Goal: Register for event/course

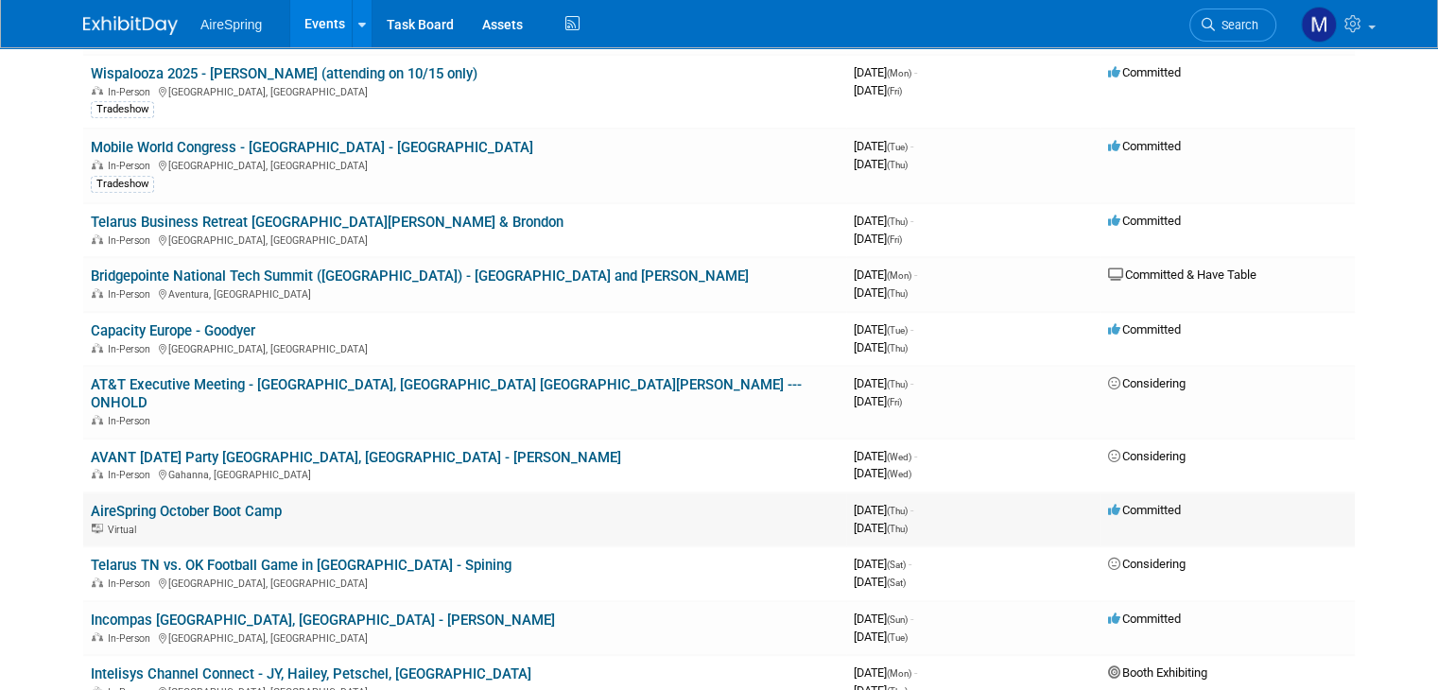
click at [216, 503] on link "AireSpring October Boot Camp" at bounding box center [186, 511] width 191 height 17
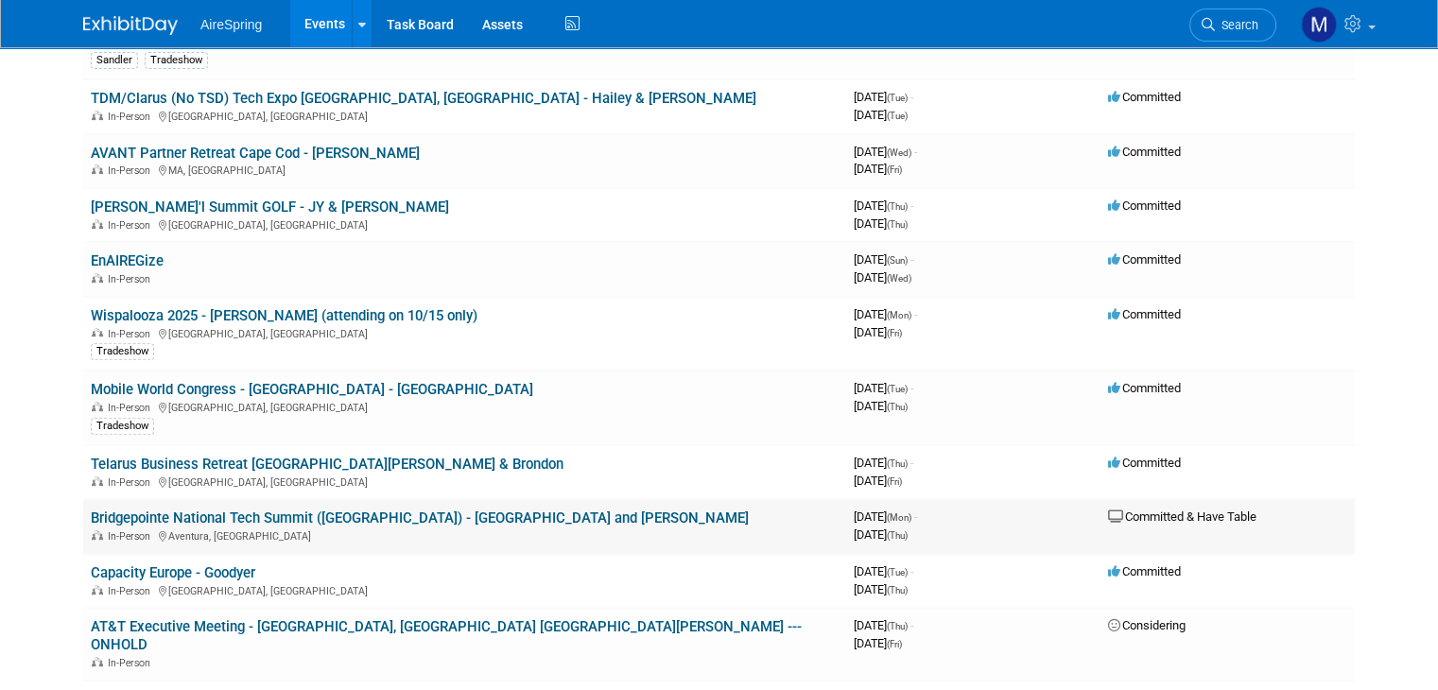
scroll to position [694, 0]
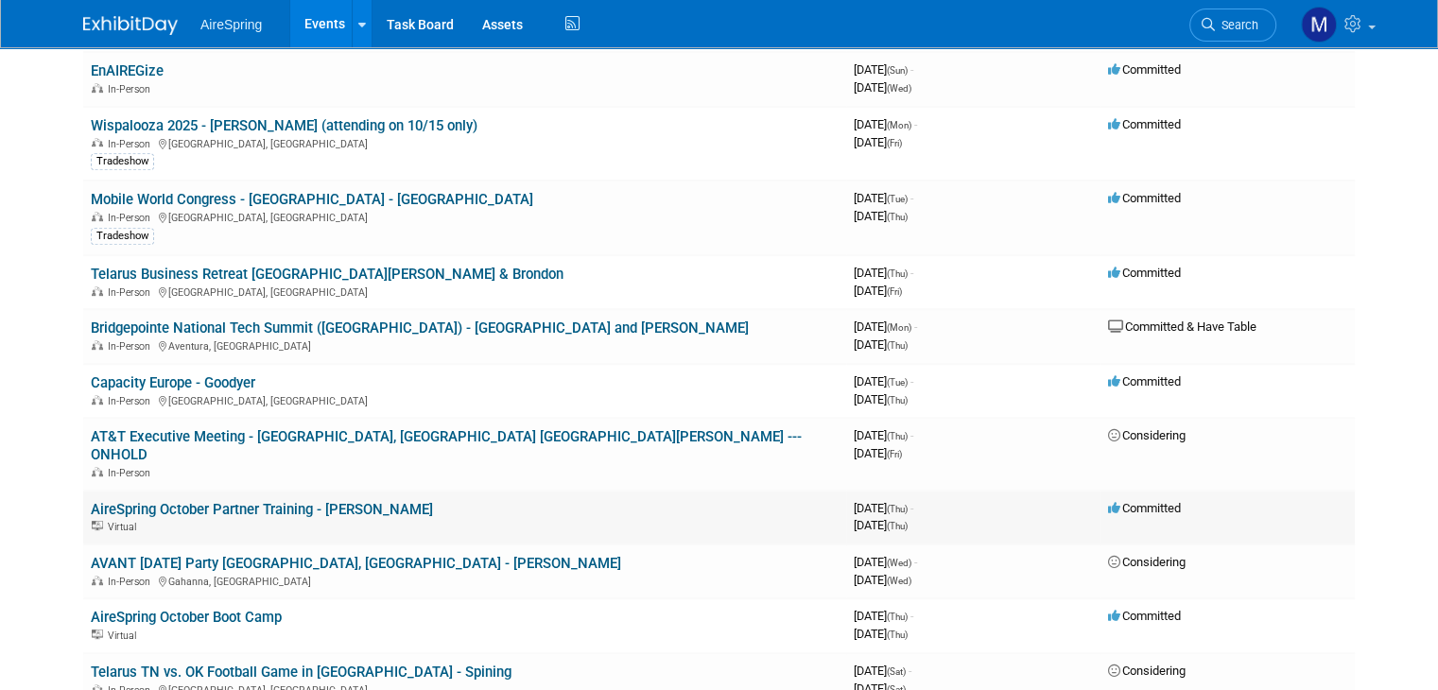
scroll to position [890, 0]
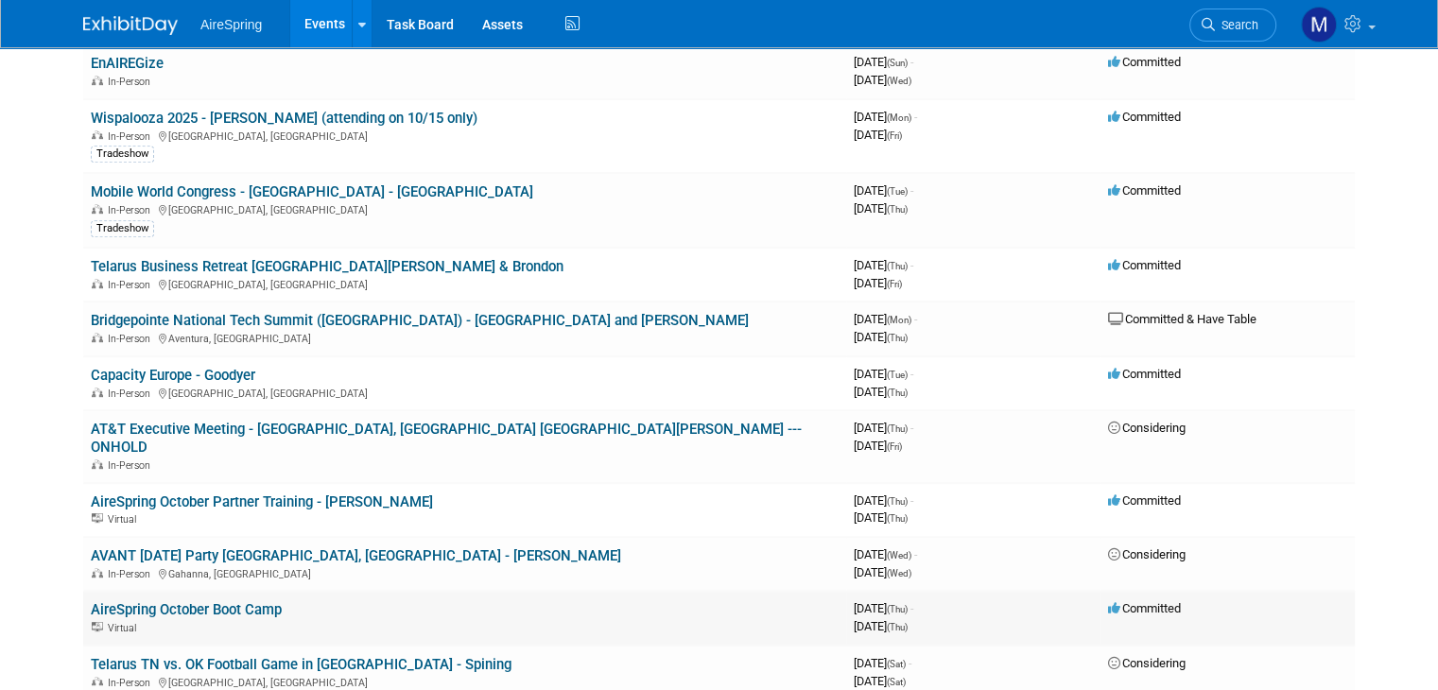
click at [227, 601] on link "AireSpring October Boot Camp" at bounding box center [186, 609] width 191 height 17
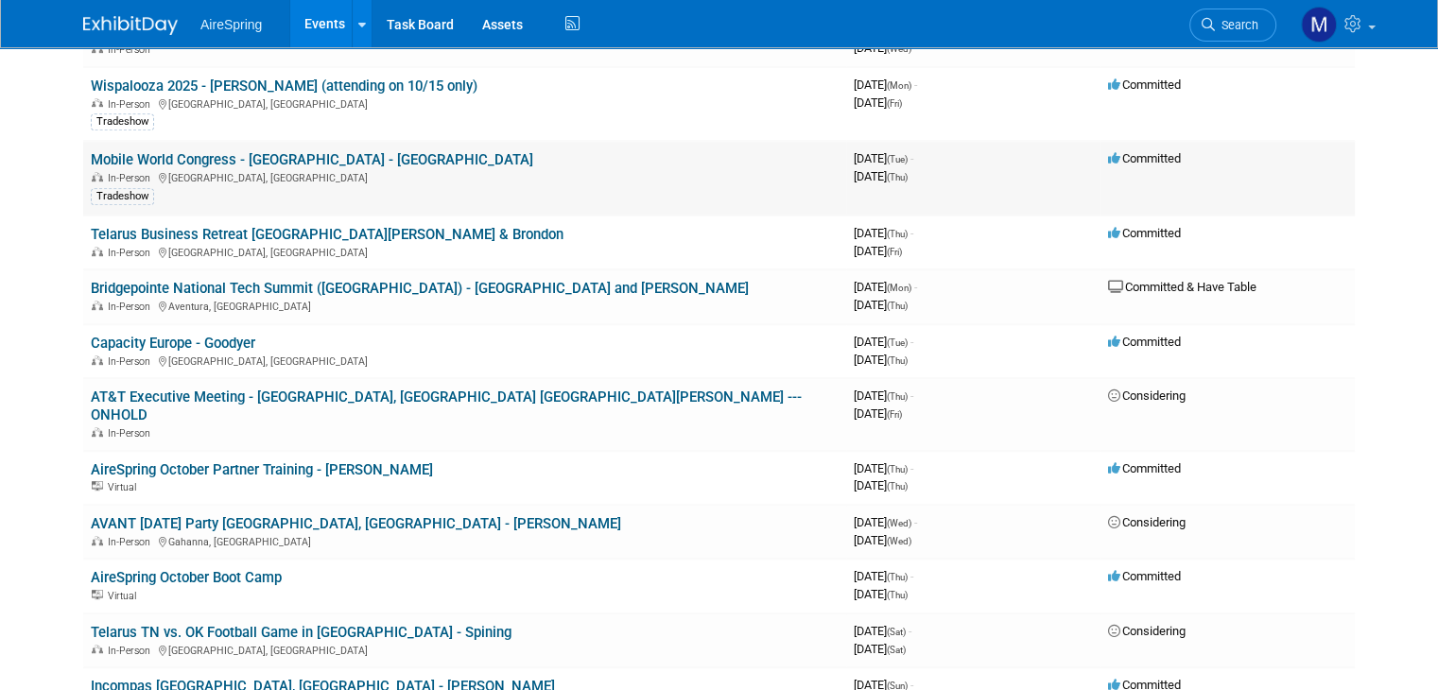
scroll to position [921, 0]
click at [230, 570] on link "AireSpring October Boot Camp" at bounding box center [186, 578] width 191 height 17
click at [287, 462] on link "AireSpring October Partner Training - Sigmon" at bounding box center [262, 470] width 342 height 17
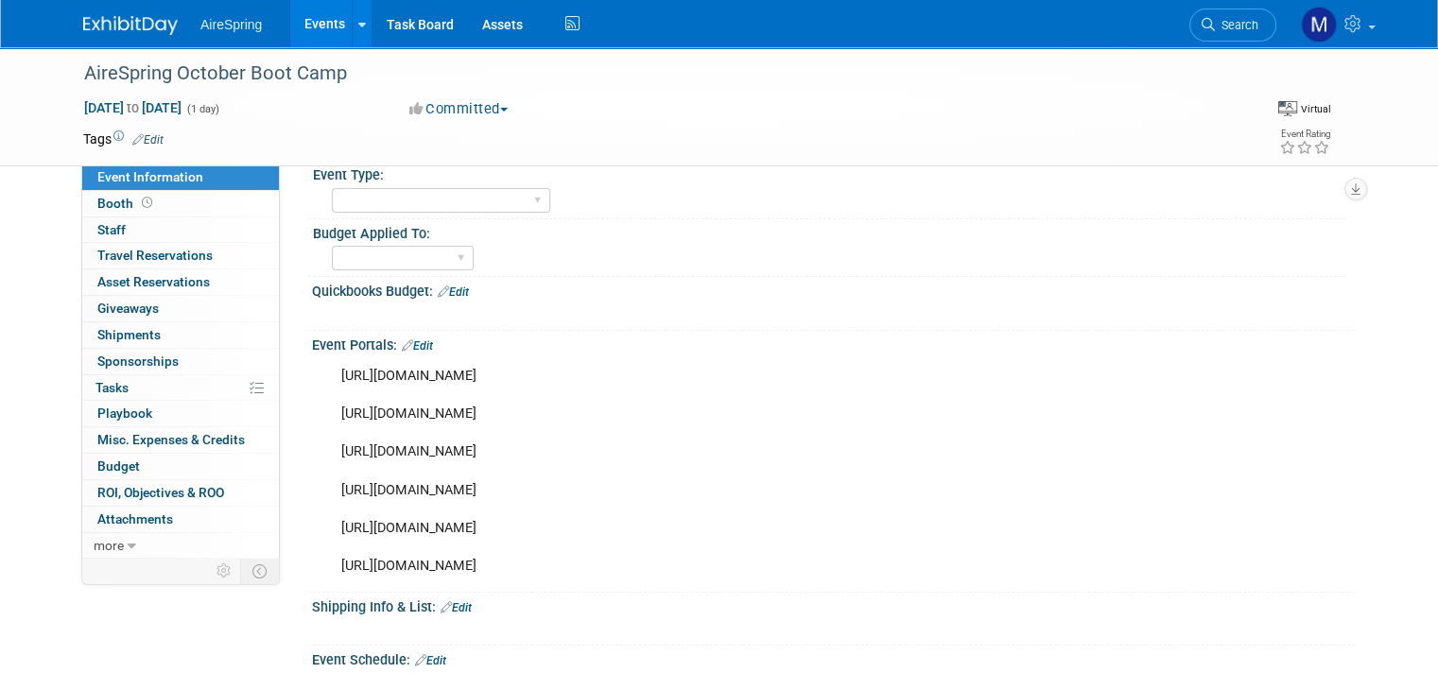
scroll to position [135, 0]
drag, startPoint x: 323, startPoint y: 449, endPoint x: 867, endPoint y: 490, distance: 545.2
click at [867, 490] on div "https://attendee.gotowebinar.com/register/4586589016362632793?source=Newsletter…" at bounding box center [740, 469] width 825 height 228
drag, startPoint x: 314, startPoint y: 410, endPoint x: 869, endPoint y: 415, distance: 555.1
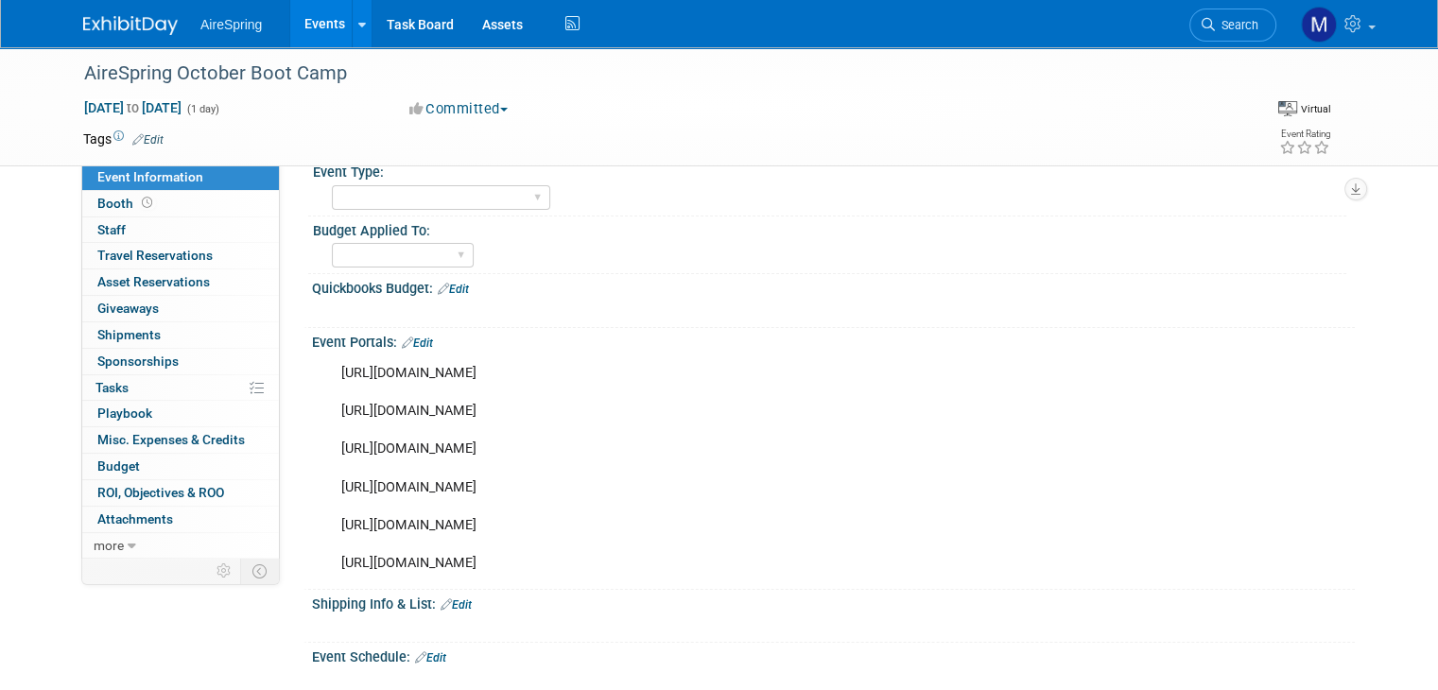
click at [869, 415] on div "https://attendee.gotowebinar.com/register/4586589016362632793?source=Newsletter…" at bounding box center [740, 469] width 825 height 228
copy div "[URL][DOMAIN_NAME]"
drag, startPoint x: 321, startPoint y: 447, endPoint x: 860, endPoint y: 447, distance: 538.0
click at [860, 447] on div "https://attendee.gotowebinar.com/register/4586589016362632793?source=Newsletter…" at bounding box center [740, 469] width 825 height 228
copy div "https://attendee.gotowebinar.com/register/4586589016362632793?source=SocialMedia"
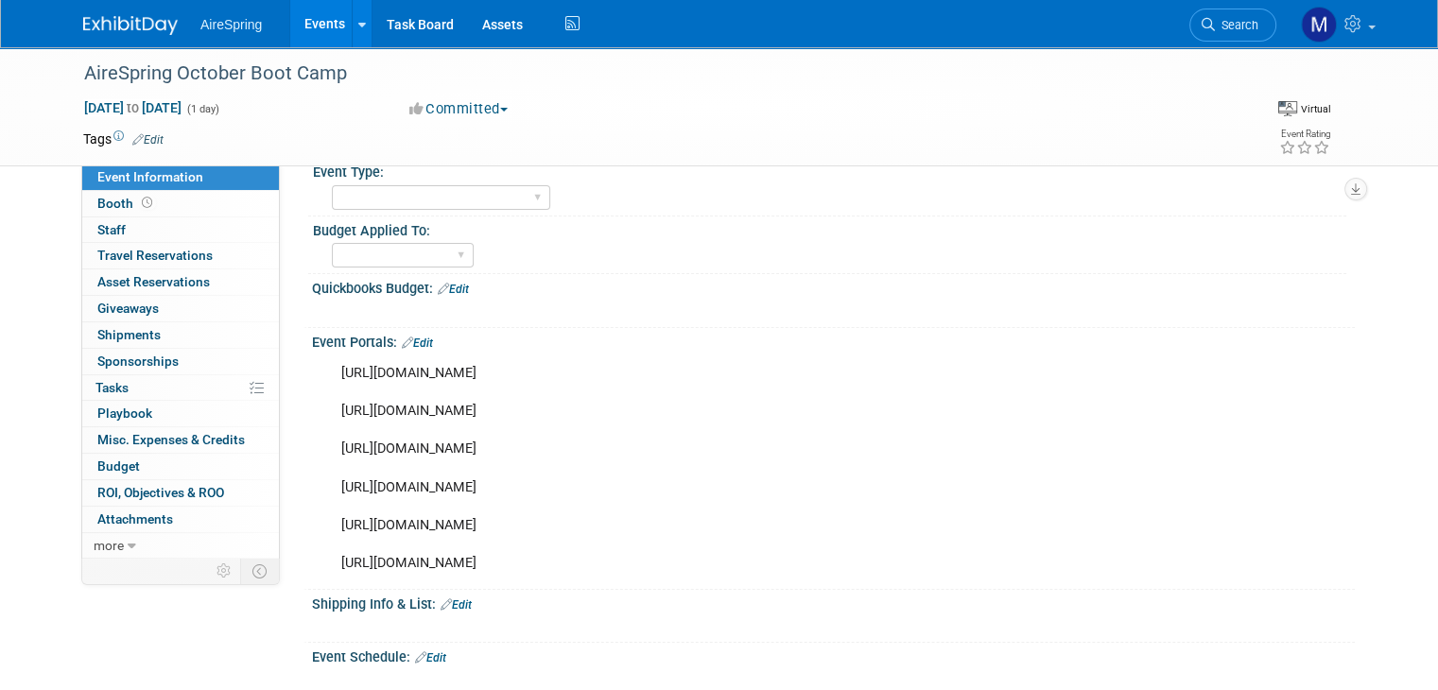
click at [860, 447] on div "https://attendee.gotowebinar.com/register/4586589016362632793?source=Newsletter…" at bounding box center [740, 469] width 825 height 228
drag, startPoint x: 321, startPoint y: 447, endPoint x: 866, endPoint y: 453, distance: 544.7
click at [866, 453] on div "https://attendee.gotowebinar.com/register/4586589016362632793?source=Newsletter…" at bounding box center [740, 469] width 825 height 228
copy div "https://attendee.gotowebinar.com/register/4586589016362632793?source=SocialMedia"
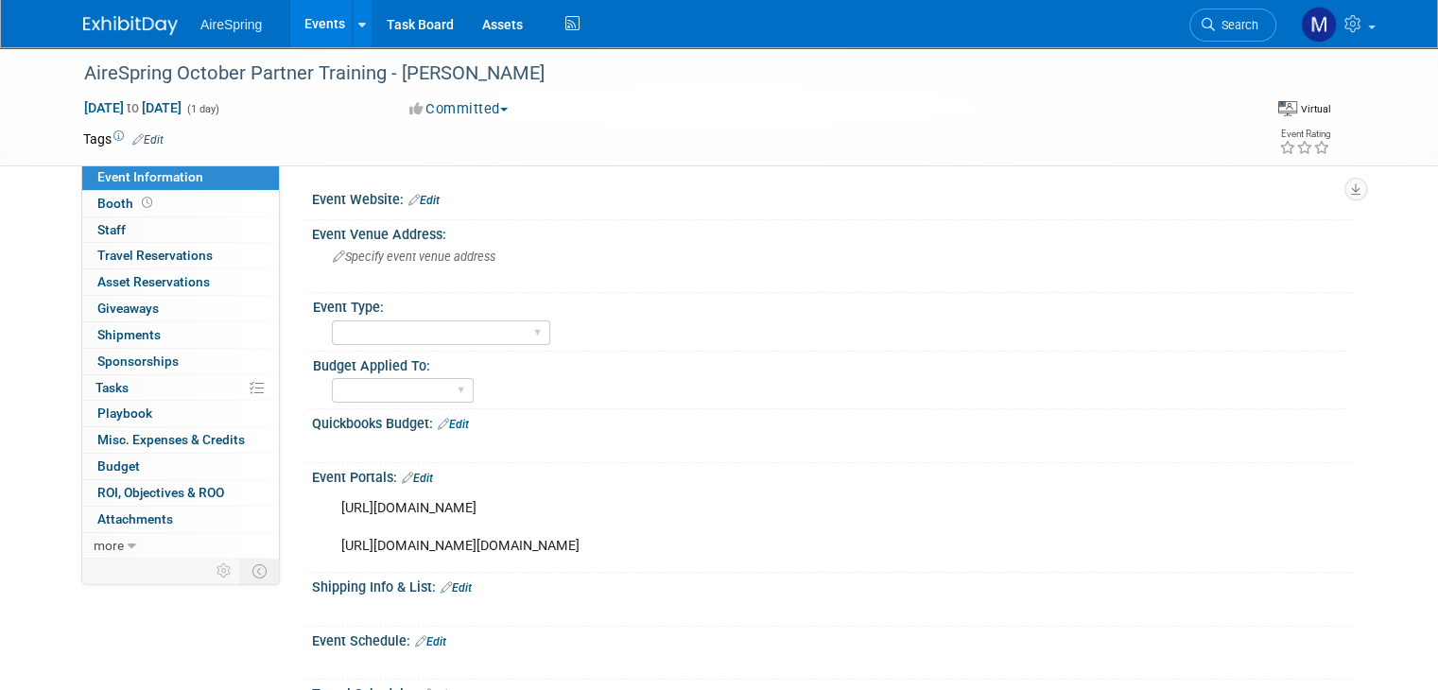
drag, startPoint x: 322, startPoint y: 547, endPoint x: 901, endPoint y: 540, distance: 578.7
click at [901, 540] on div "[URL][DOMAIN_NAME] [URL][DOMAIN_NAME][DOMAIN_NAME]" at bounding box center [740, 528] width 825 height 76
copy div "[URL][DOMAIN_NAME][DOMAIN_NAME]"
click at [529, 465] on div "Event Portals: Edit" at bounding box center [833, 475] width 1043 height 25
